Goal: Task Accomplishment & Management: Use online tool/utility

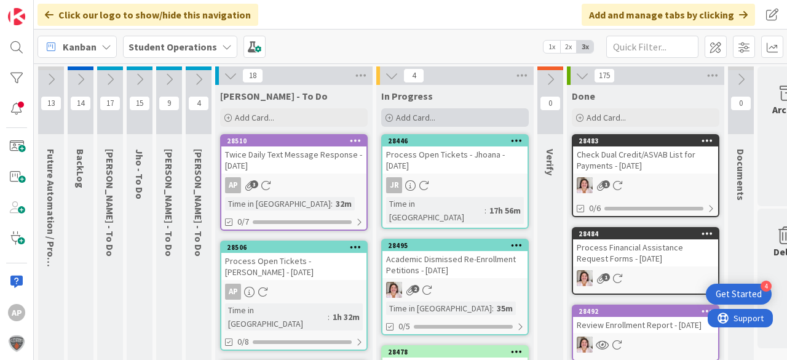
click at [417, 113] on span "Add Card..." at bounding box center [415, 117] width 39 height 11
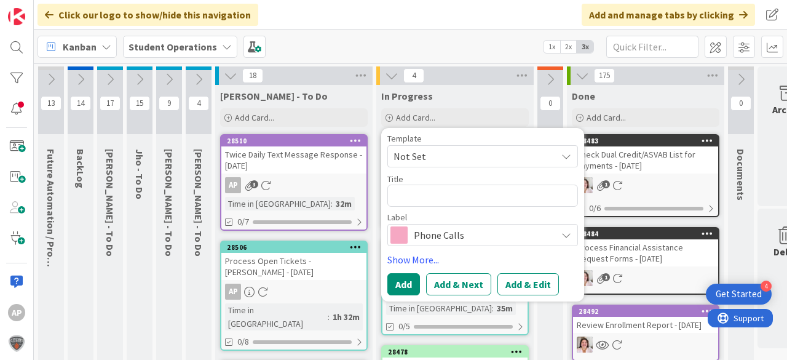
click at [444, 155] on span "Not Set" at bounding box center [470, 156] width 154 height 16
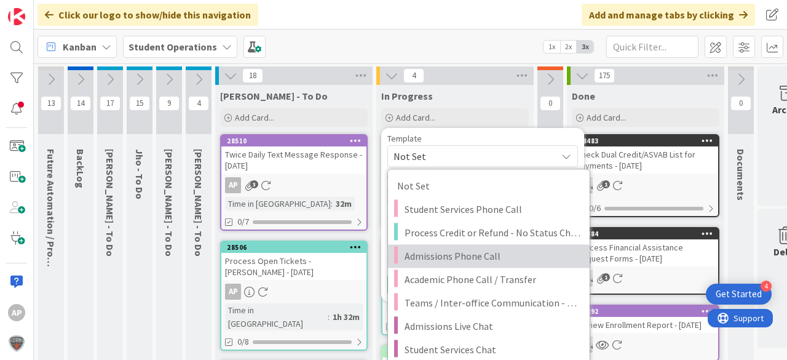
click at [471, 253] on span "Admissions Phone Call" at bounding box center [492, 256] width 176 height 16
type textarea "x"
type textarea "Admissions Phone Call"
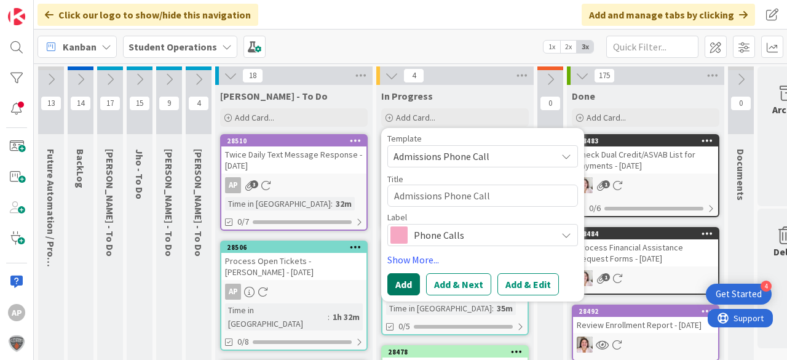
click at [409, 285] on button "Add" at bounding box center [403, 284] width 33 height 22
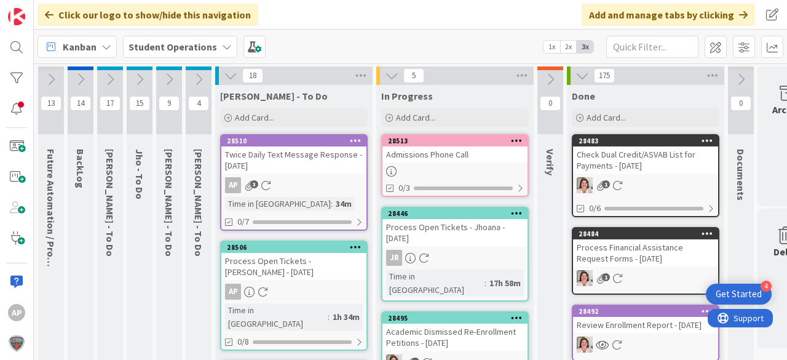
click at [475, 158] on div "Admissions Phone Call" at bounding box center [454, 154] width 145 height 16
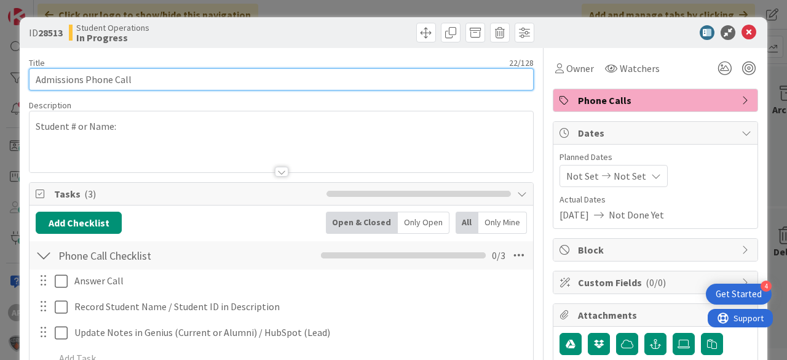
click at [353, 82] on input "Admissions Phone Call" at bounding box center [281, 79] width 505 height 22
click at [140, 80] on input "Admissions Phone Call - kimberly - NC Community College" at bounding box center [281, 79] width 505 height 22
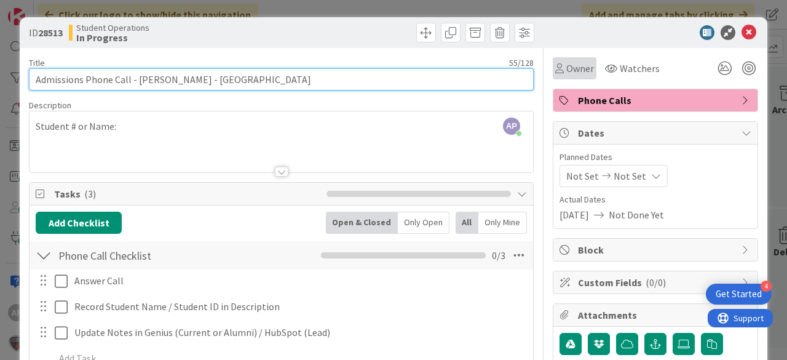
type input "Admissions Phone Call - [PERSON_NAME] - [GEOGRAPHIC_DATA]"
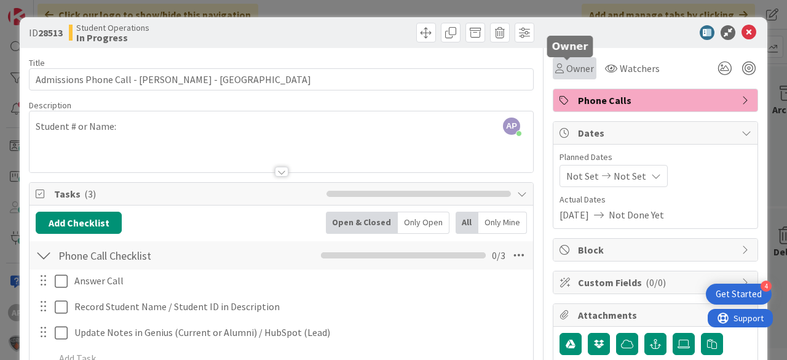
click at [570, 69] on span "Owner" at bounding box center [580, 68] width 28 height 15
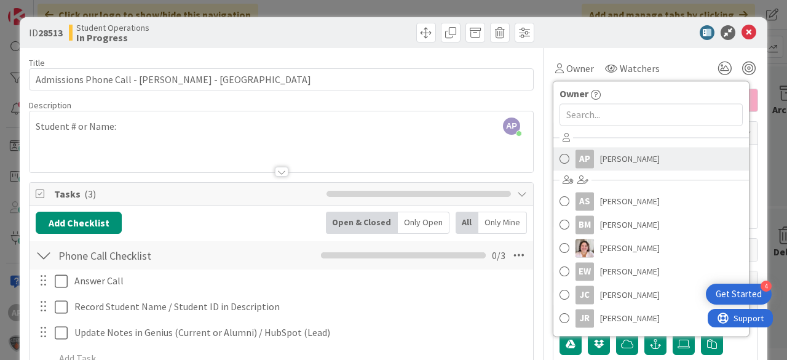
click at [639, 167] on span "[PERSON_NAME]" at bounding box center [630, 158] width 60 height 18
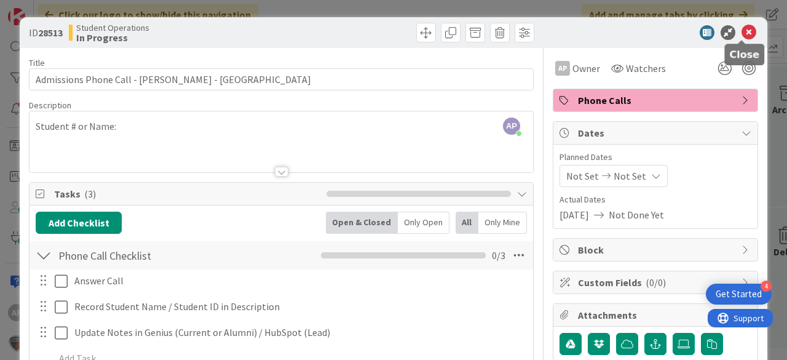
click at [741, 32] on icon at bounding box center [748, 32] width 15 height 15
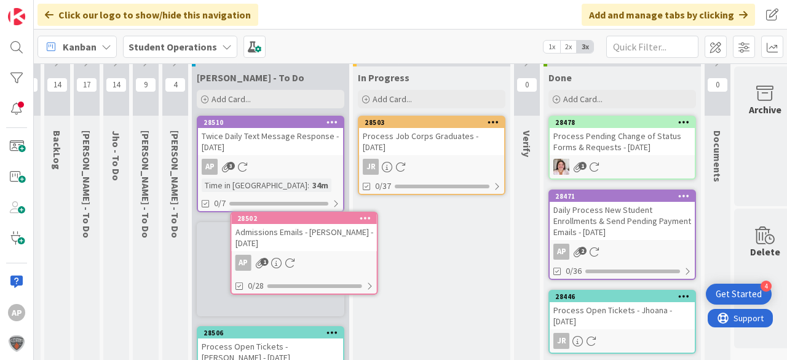
scroll to position [30, 23]
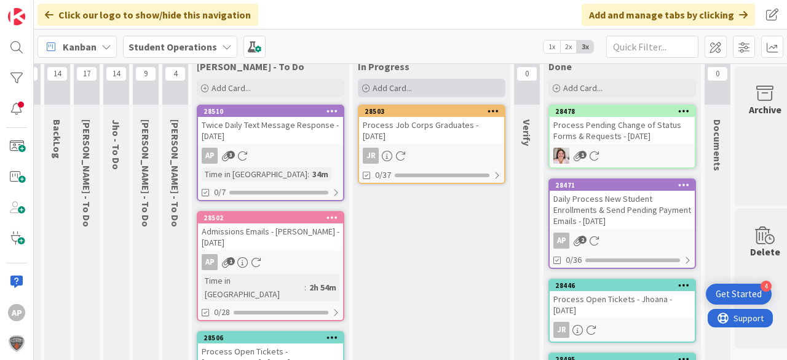
click at [403, 85] on span "Add Card..." at bounding box center [391, 87] width 39 height 11
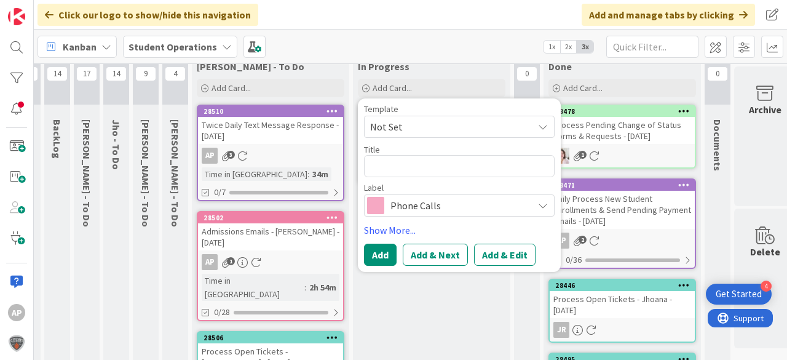
click at [443, 123] on span "Not Set" at bounding box center [447, 127] width 154 height 16
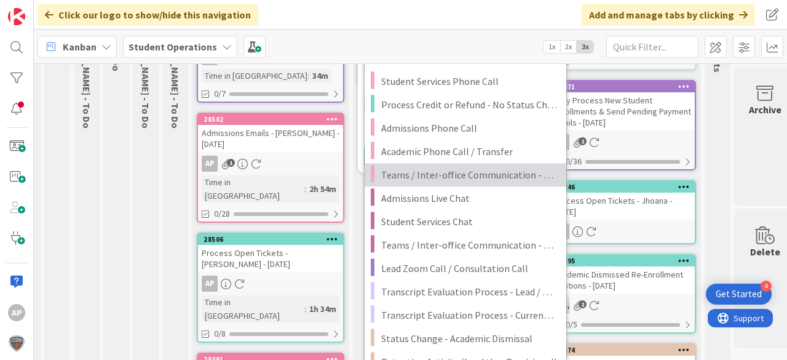
scroll to position [128, 23]
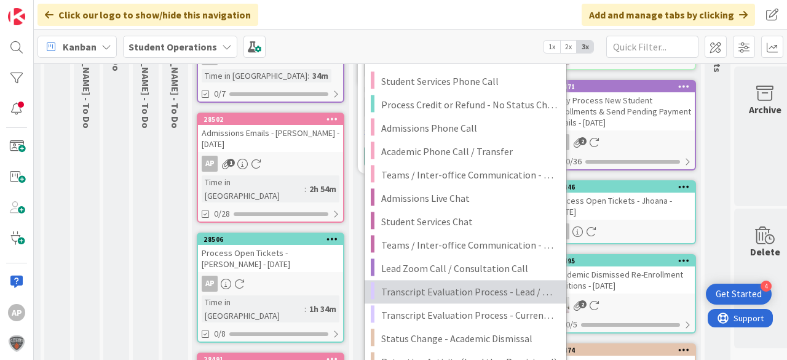
click at [471, 300] on link "Transcript Evaluation Process - Lead / New Student" at bounding box center [466, 291] width 202 height 23
type textarea "x"
type textarea "Transcript Evaluation Process - Lead / New Student"
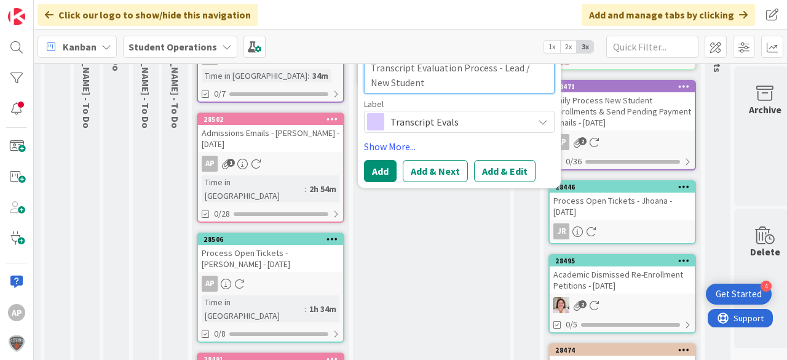
click at [463, 84] on textarea "Transcript Evaluation Process - Lead / New Student" at bounding box center [459, 75] width 191 height 37
type textarea "x"
type textarea "Transcript Evaluation Process - Lead / New Student"
type textarea "x"
type textarea "Transcript Evaluation Process - Lead / New Student -"
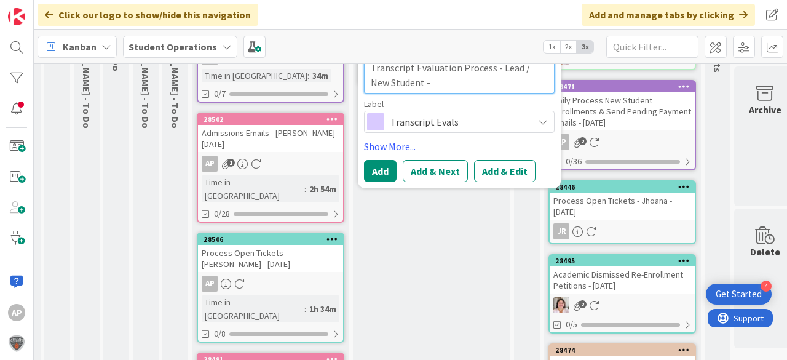
type textarea "x"
type textarea "Transcript Evaluation Process - Lead / New Student -"
click at [462, 84] on textarea "Transcript Evaluation Process - Lead / New Student -" at bounding box center [459, 75] width 191 height 37
type textarea "x"
type textarea "Transcript Evaluation Process - Lead / New Student - N"
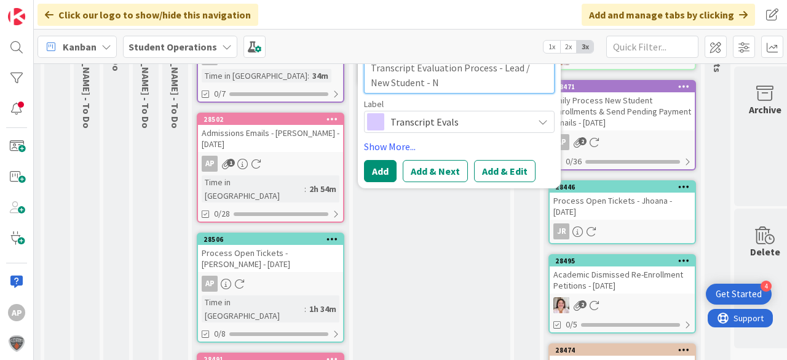
type textarea "x"
type textarea "Transcript Evaluation Process - Lead / New Student - Na"
type textarea "x"
type textarea "Transcript Evaluation Process - Lead / New Student - Nad"
type textarea "x"
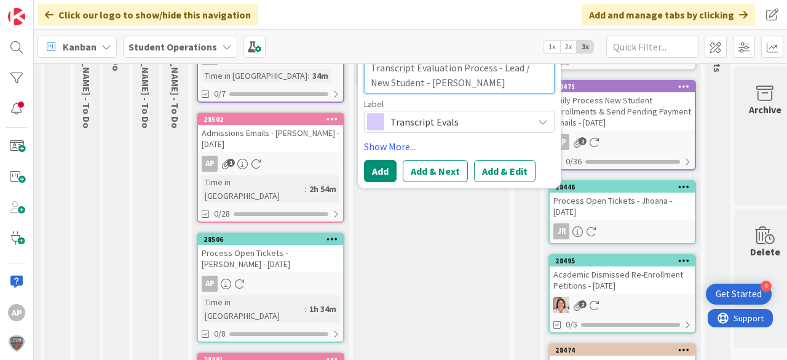
type textarea "Transcript Evaluation Process - Lead / New Student - Nadj"
type textarea "x"
type textarea "Transcript Evaluation Process - Lead / New Student - Nadji"
type textarea "x"
type textarea "Transcript Evaluation Process - Lead / New Student - Nadji"
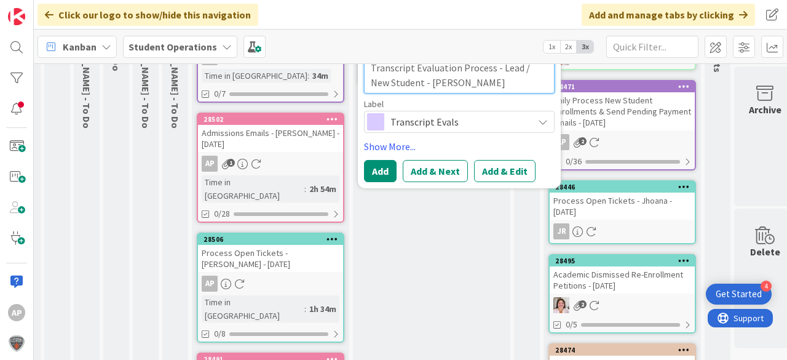
type textarea "x"
type textarea "Transcript Evaluation Process - Lead / New Student - Nadji G"
type textarea "x"
type textarea "Transcript Evaluation Process - Lead / New Student - Nadji Gr"
type textarea "x"
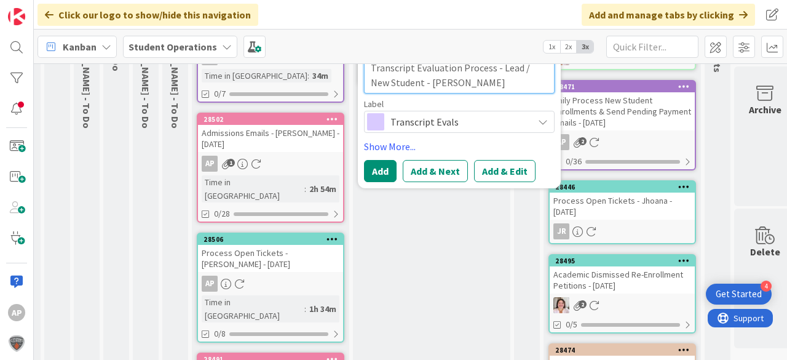
type textarea "Transcript Evaluation Process - Lead / New Student - Nadji Gre"
type textarea "x"
type textarea "Transcript Evaluation Process - Lead / New Student - Nadji Gree"
type textarea "x"
type textarea "Transcript Evaluation Process - Lead / New Student - Nadji Green"
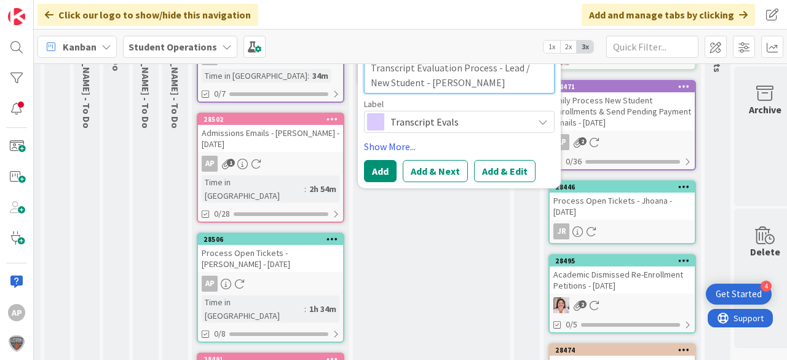
type textarea "x"
type textarea "Transcript Evaluation Process - Lead / New Student - [PERSON_NAME]"
click at [384, 176] on button "Add" at bounding box center [380, 171] width 33 height 22
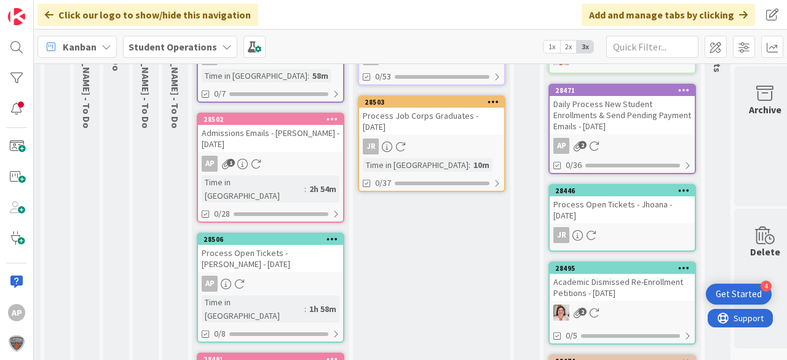
scroll to position [0, 23]
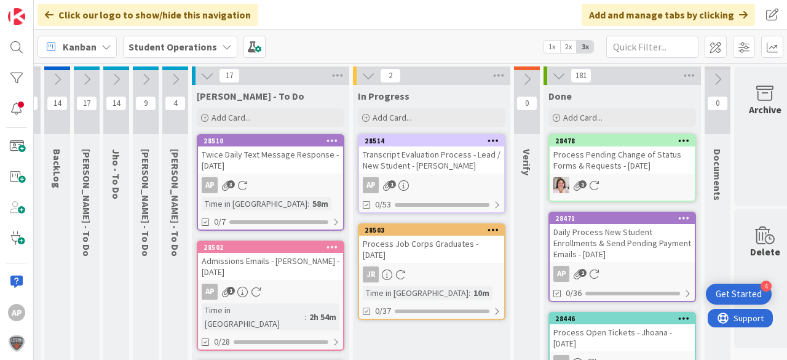
click at [489, 138] on icon at bounding box center [493, 140] width 12 height 9
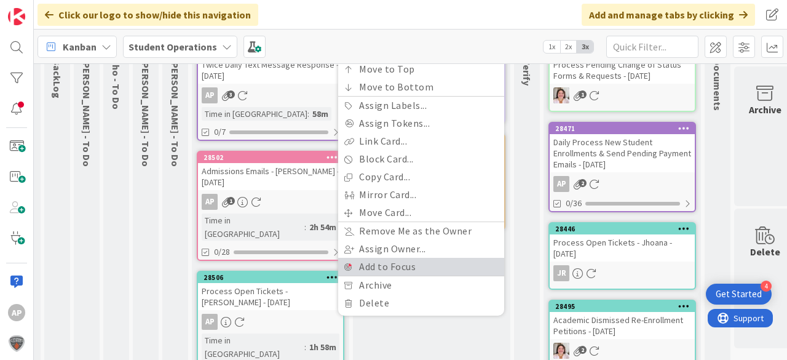
scroll to position [98, 23]
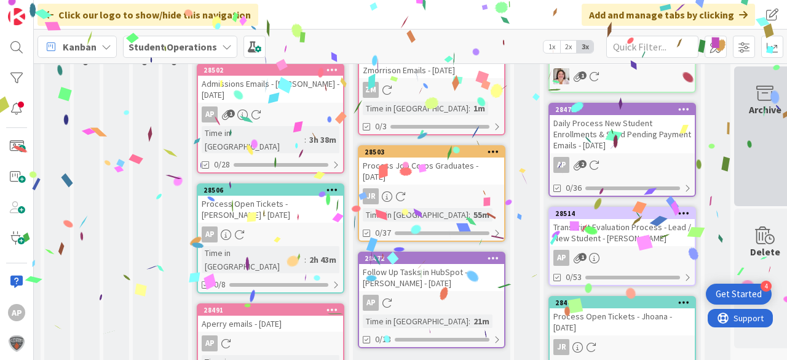
scroll to position [289, 23]
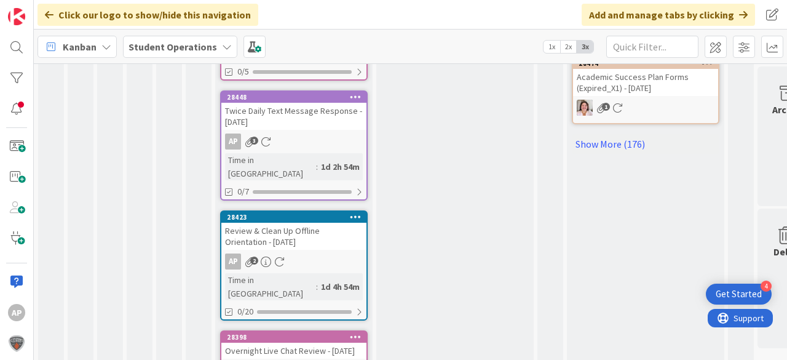
scroll to position [849, 0]
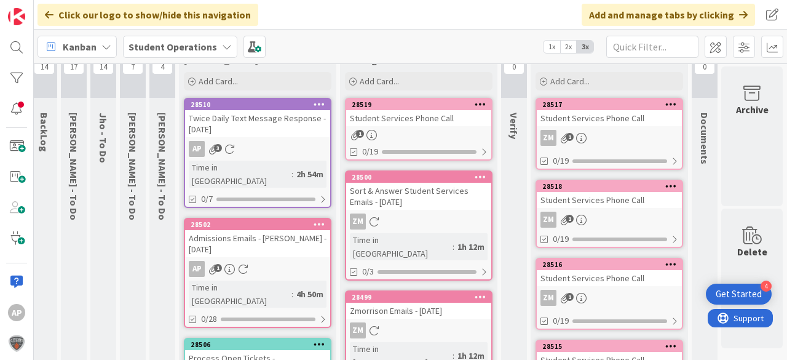
scroll to position [0, 44]
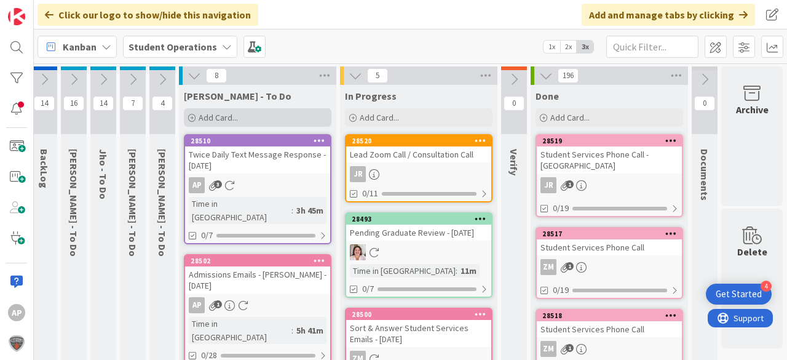
click at [188, 114] on icon at bounding box center [191, 117] width 7 height 7
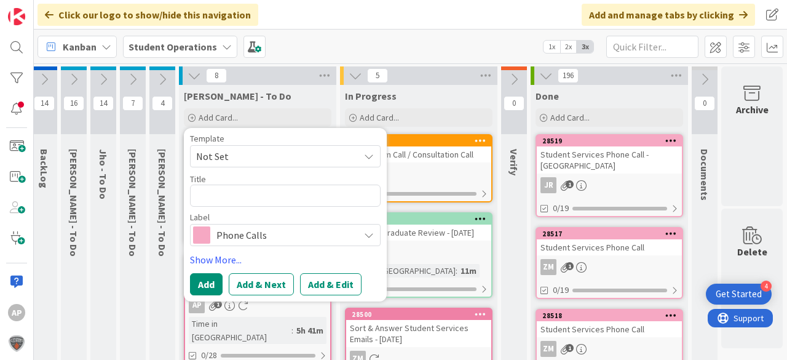
click at [253, 156] on span "Not Set" at bounding box center [273, 156] width 154 height 16
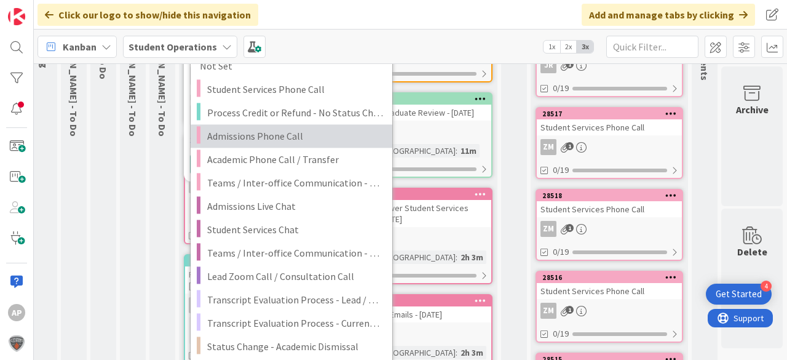
scroll to position [148, 44]
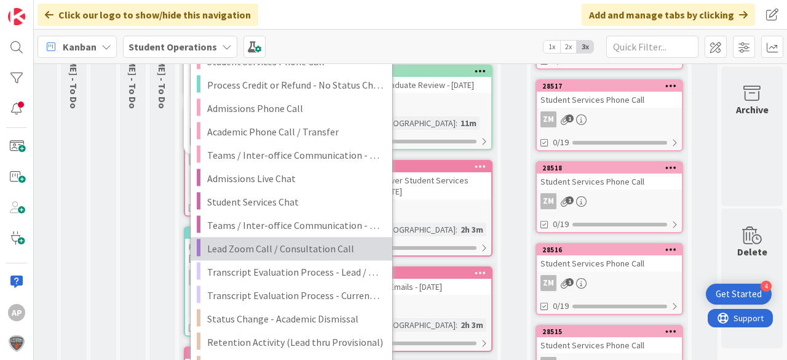
click at [300, 244] on span "Lead Zoom Call / Consultation Call" at bounding box center [295, 248] width 176 height 16
type textarea "x"
type textarea "Lead Zoom Call / Consultation Call"
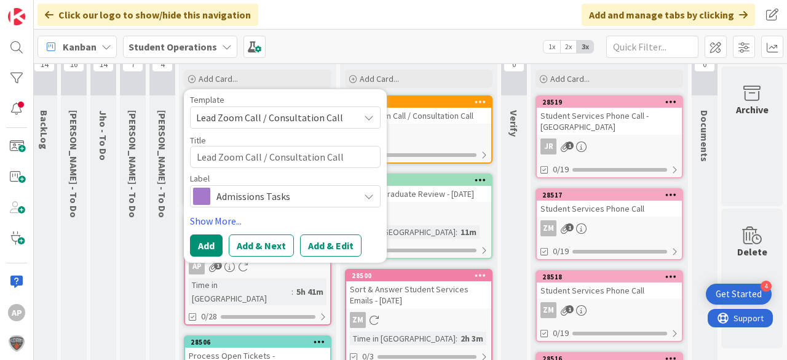
scroll to position [0, 44]
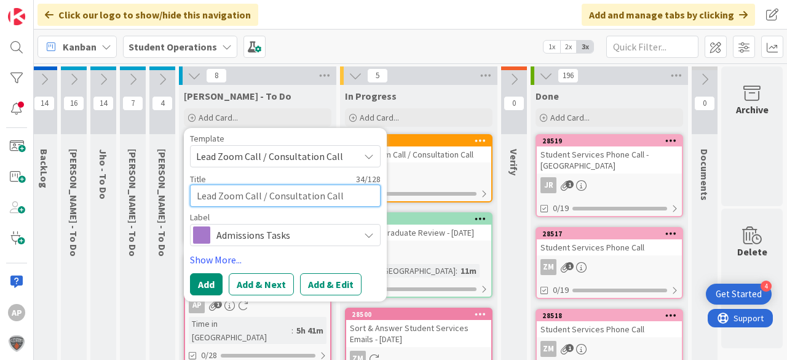
click at [342, 196] on textarea "Lead Zoom Call / Consultation Call" at bounding box center [285, 195] width 191 height 22
type textarea "x"
type textarea "Lead Zoom Call / Consultation Call"
type textarea "x"
type textarea "Lead Zoom Call / Consultation Call -"
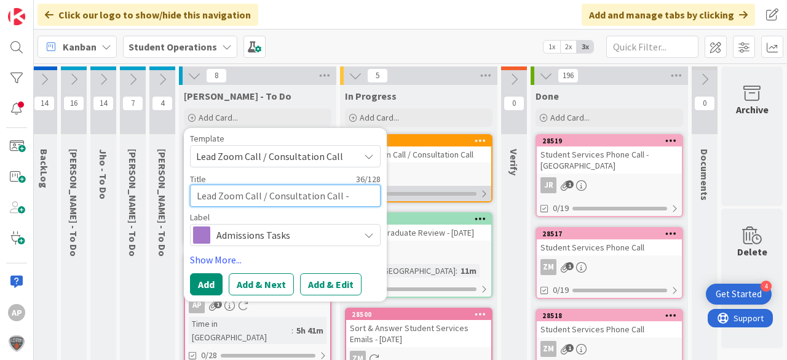
type textarea "x"
type textarea "Lead Zoom Call / Consultation Call -"
type textarea "x"
type textarea "Lead Zoom Call / Consultation Call - C"
type textarea "x"
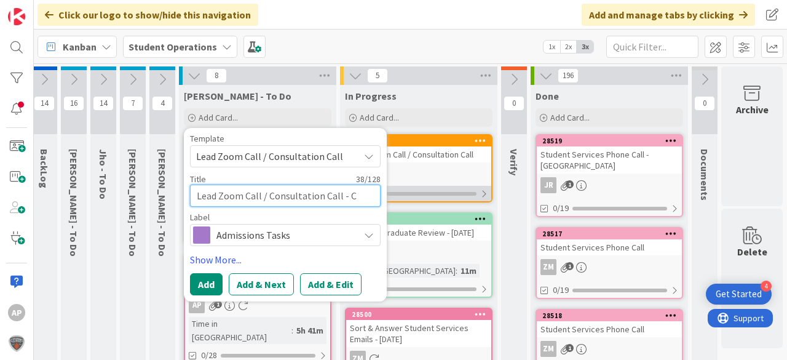
type textarea "Lead Zoom Call / Consultation Call - Co"
type textarea "x"
type textarea "Lead Zoom Call / Consultation Call - Cou"
type textarea "x"
type textarea "Lead Zoom Call / Consultation Call - Cour"
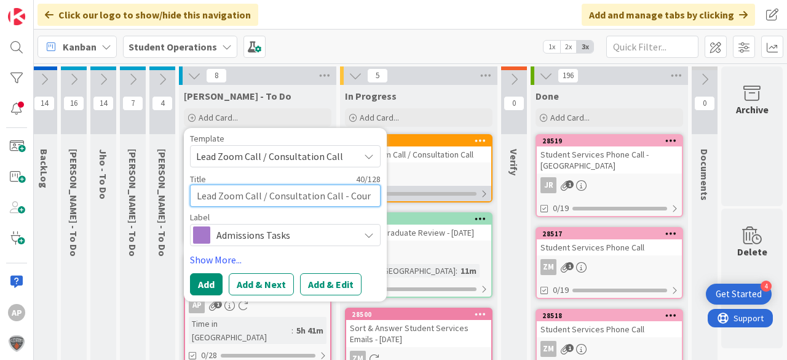
type textarea "x"
type textarea "Lead Zoom Call / Consultation Call - Court"
type textarea "x"
type textarea "Lead Zoom Call / Consultation Call - Courtn"
type textarea "x"
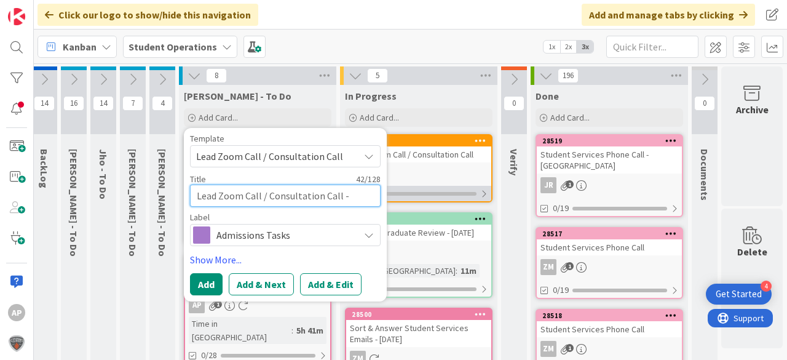
type textarea "Lead Zoom Call / Consultation Call - [GEOGRAPHIC_DATA]"
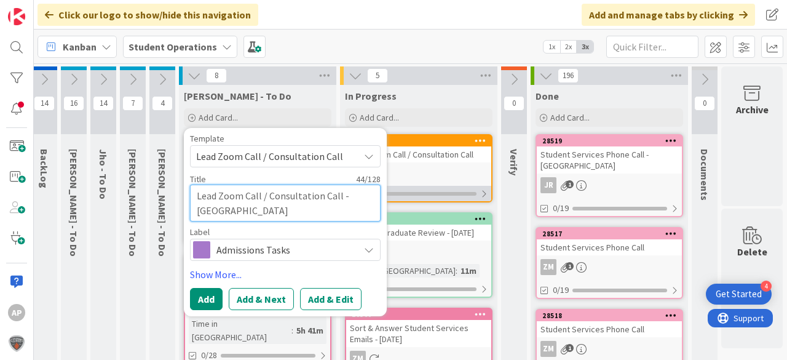
type textarea "x"
type textarea "Lead Zoom Call / Consultation Call - [PERSON_NAME]"
type textarea "x"
type textarea "Lead Zoom Call / Consultation Call - [PERSON_NAME]"
type textarea "x"
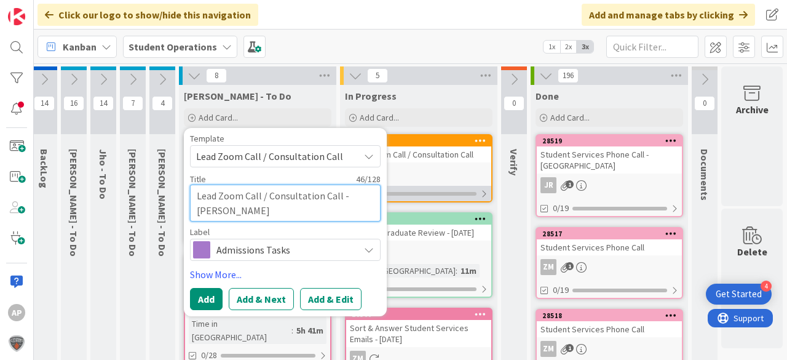
type textarea "Lead Zoom Call / Consultation Call - [PERSON_NAME]"
type textarea "x"
type textarea "Lead Zoom Call / Consultation Call - [PERSON_NAME]"
type textarea "x"
type textarea "Lead Zoom Call / Consultation Call - [PERSON_NAME]"
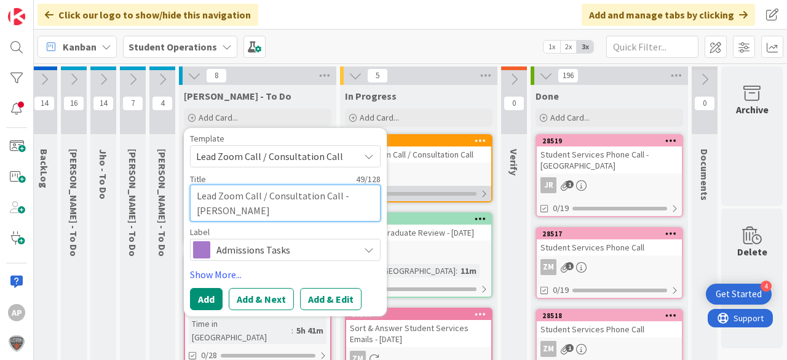
type textarea "x"
type textarea "Lead Zoom Call / Consultation Call - [PERSON_NAME]"
type textarea "x"
type textarea "Lead Zoom Call / Consultation Call - [PERSON_NAME]"
type textarea "x"
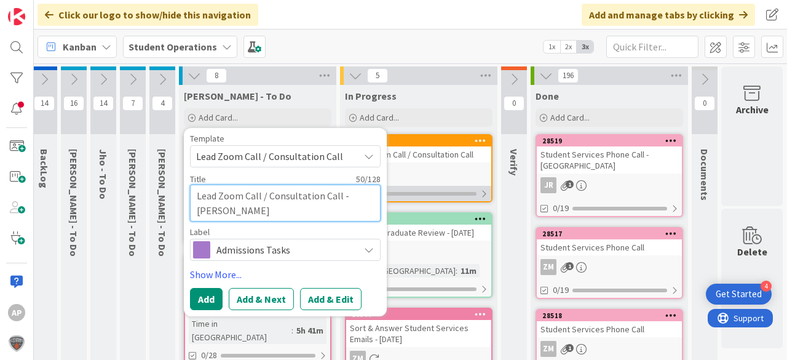
type textarea "Lead Zoom Call / Consultation Call - [PERSON_NAME]"
type textarea "x"
type textarea "Lead Zoom Call / Consultation Call - [PERSON_NAME]"
type textarea "x"
type textarea "Lead Zoom Call / Consultation Call - [PERSON_NAME]"
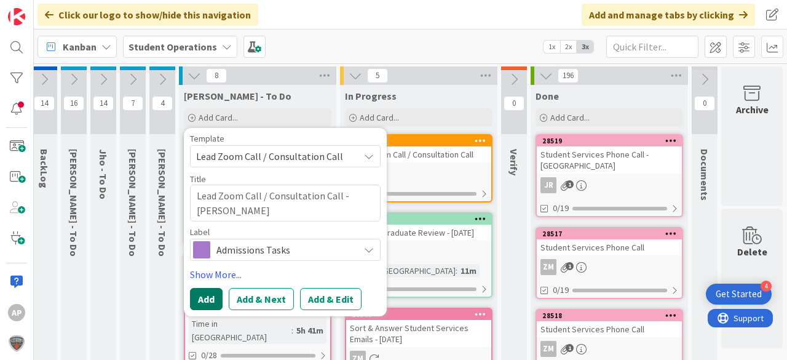
click at [204, 297] on button "Add" at bounding box center [206, 299] width 33 height 22
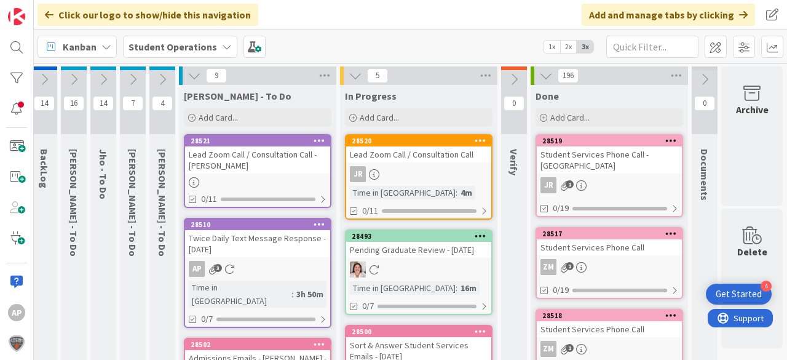
click at [262, 170] on div "Lead Zoom Call / Consultation Call - [PERSON_NAME]" at bounding box center [257, 159] width 145 height 27
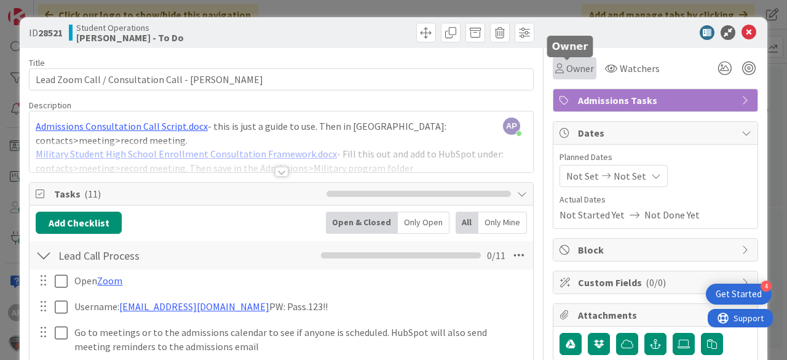
click at [555, 70] on icon at bounding box center [559, 68] width 9 height 10
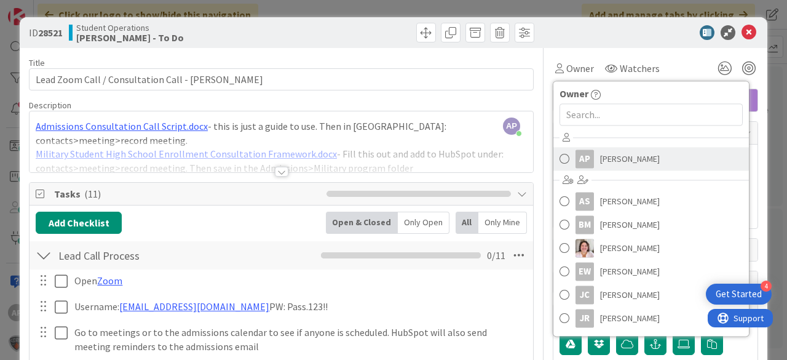
click at [627, 155] on span "[PERSON_NAME]" at bounding box center [630, 158] width 60 height 18
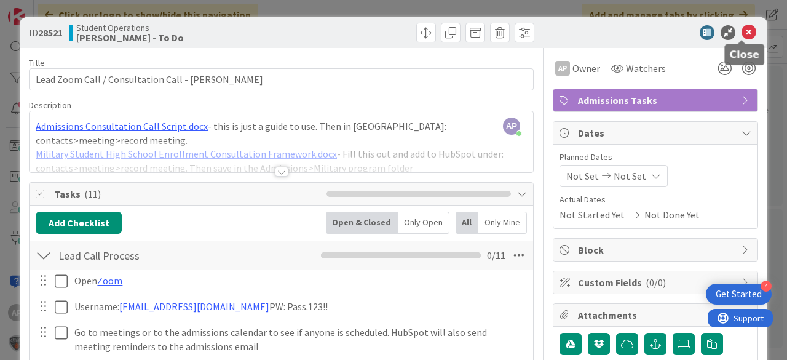
click at [743, 35] on icon at bounding box center [748, 32] width 15 height 15
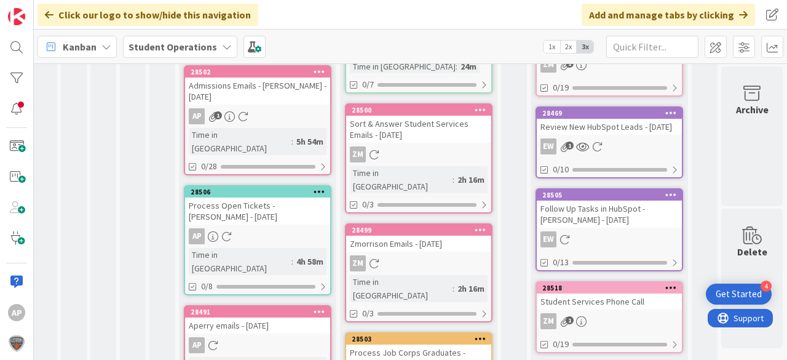
scroll to position [0, 44]
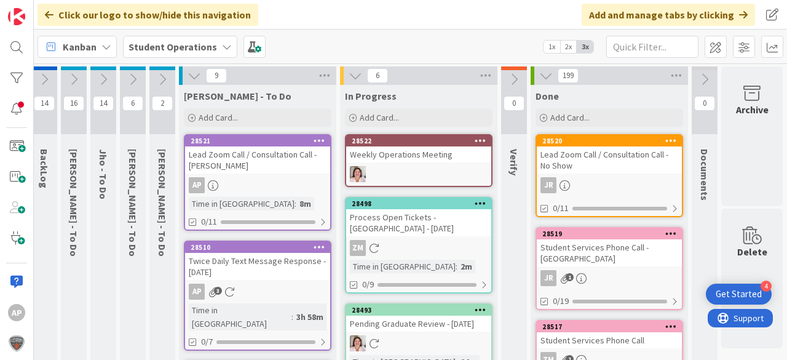
click at [317, 138] on icon at bounding box center [319, 140] width 12 height 9
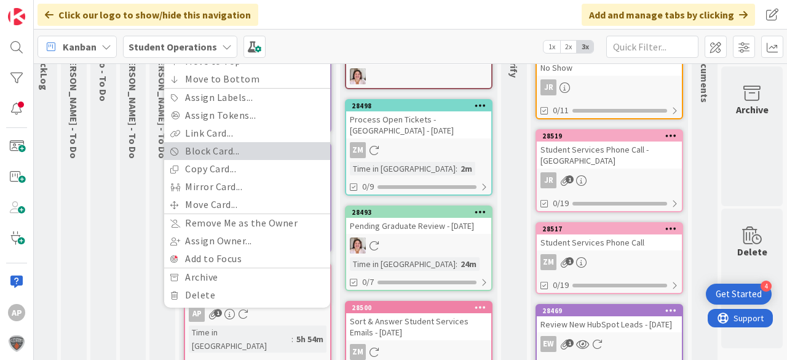
scroll to position [98, 44]
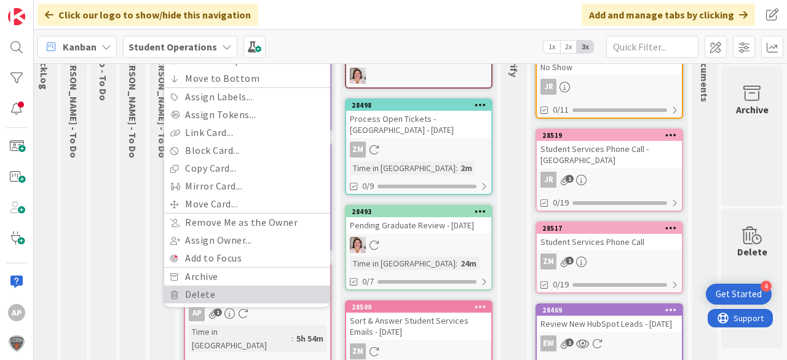
click at [256, 293] on link "Delete" at bounding box center [247, 294] width 166 height 18
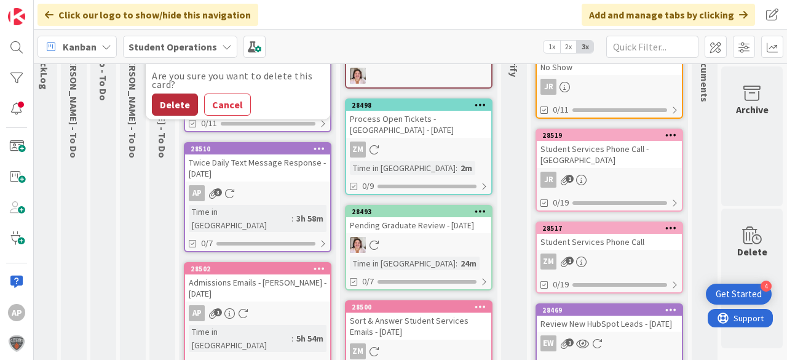
click at [174, 109] on button "Delete" at bounding box center [175, 104] width 46 height 22
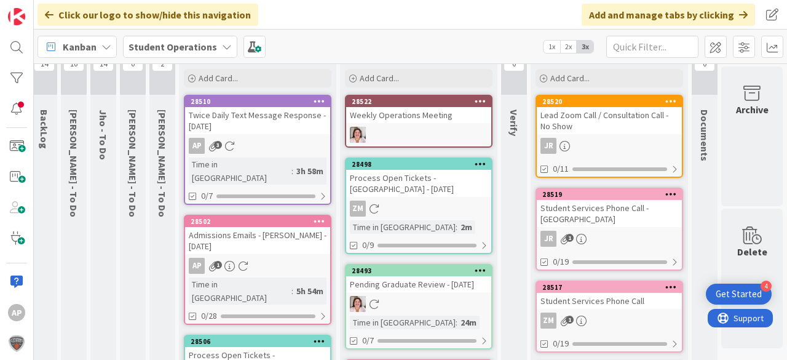
scroll to position [0, 44]
